Goal: Navigation & Orientation: Find specific page/section

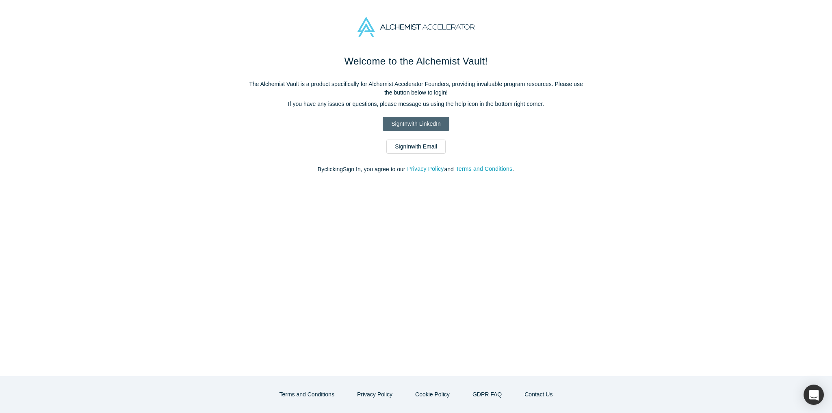
click at [422, 124] on link "Sign In with LinkedIn" at bounding box center [416, 124] width 66 height 14
click at [394, 125] on link "Sign In with LinkedIn" at bounding box center [416, 124] width 66 height 14
click at [387, 141] on link "Sign In with Email" at bounding box center [415, 147] width 59 height 14
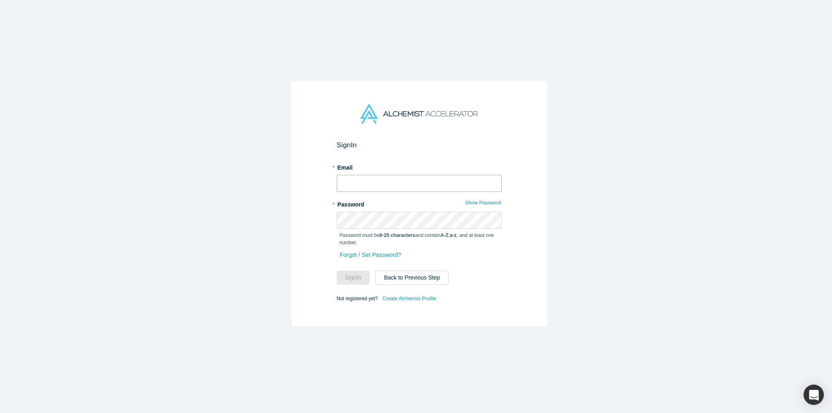
click at [394, 180] on input "text" at bounding box center [419, 183] width 165 height 17
drag, startPoint x: 408, startPoint y: 180, endPoint x: 208, endPoint y: 177, distance: 199.8
click at [208, 177] on div "Sign In * Email [EMAIL_ADDRESS][DOMAIN_NAME] * Password Show Password Password …" at bounding box center [419, 210] width 838 height 420
type input "[PERSON_NAME][EMAIL_ADDRESS][DOMAIN_NAME]"
click at [377, 177] on input "[PERSON_NAME][EMAIL_ADDRESS][DOMAIN_NAME]" at bounding box center [419, 183] width 165 height 17
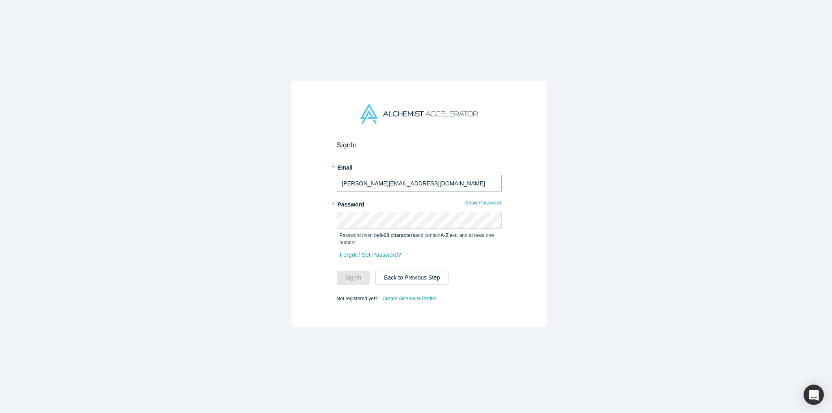
click at [379, 178] on input "[PERSON_NAME][EMAIL_ADDRESS][DOMAIN_NAME]" at bounding box center [419, 183] width 165 height 17
type input "[PERSON_NAME][EMAIL_ADDRESS]"
click at [337, 271] on button "Sign In" at bounding box center [353, 278] width 33 height 14
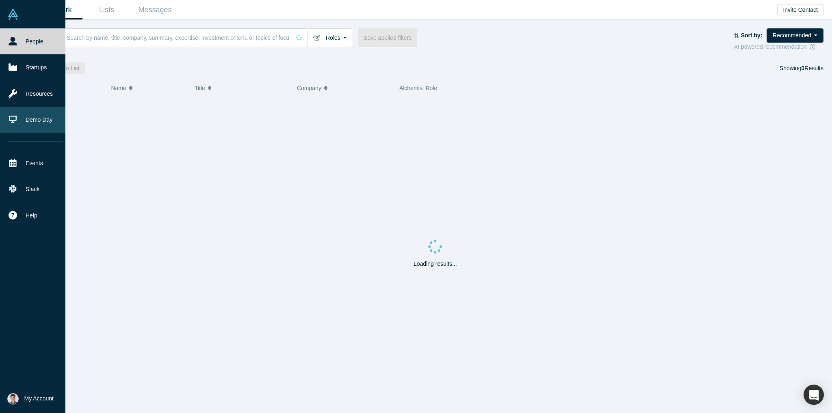
click at [24, 119] on link "Demo Day" at bounding box center [35, 120] width 71 height 26
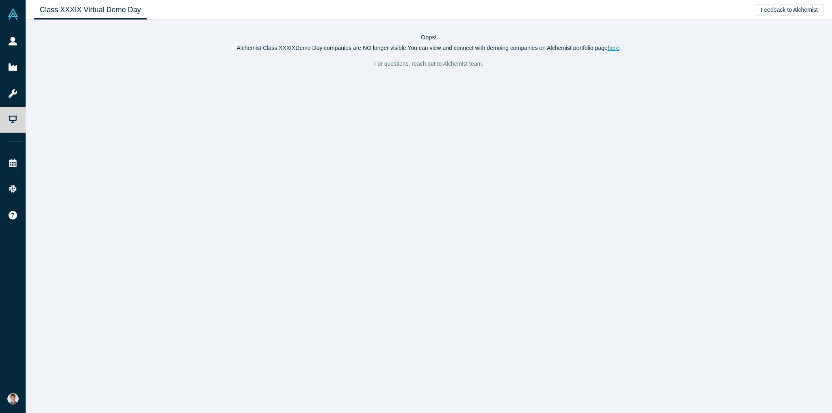
click at [110, 7] on link "Class XXXIX Virtual Demo Day" at bounding box center [90, 9] width 113 height 19
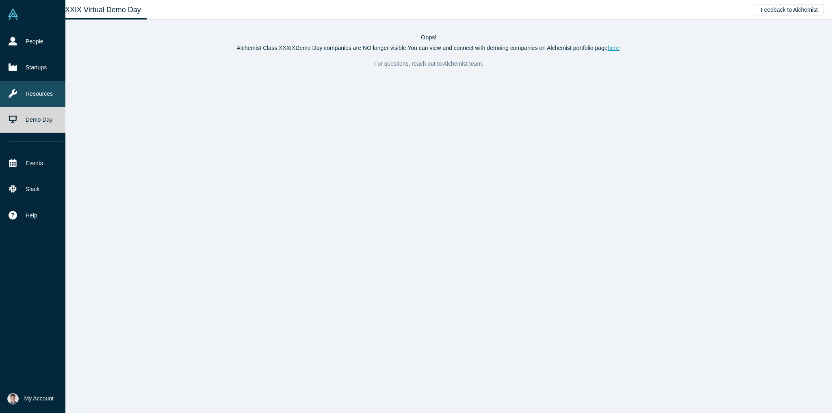
click at [6, 99] on link "Resources" at bounding box center [35, 94] width 71 height 26
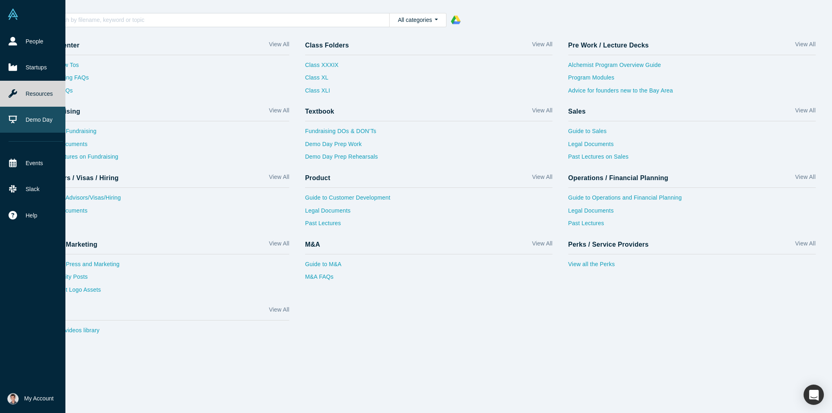
click at [38, 116] on link "Demo Day" at bounding box center [35, 120] width 71 height 26
